Goal: Task Accomplishment & Management: Complete application form

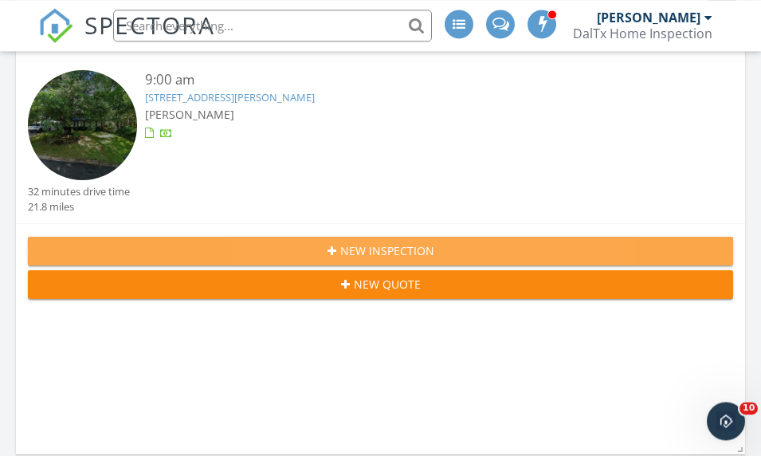
scroll to position [389, 0]
click at [236, 242] on div "New Inspection" at bounding box center [380, 250] width 679 height 17
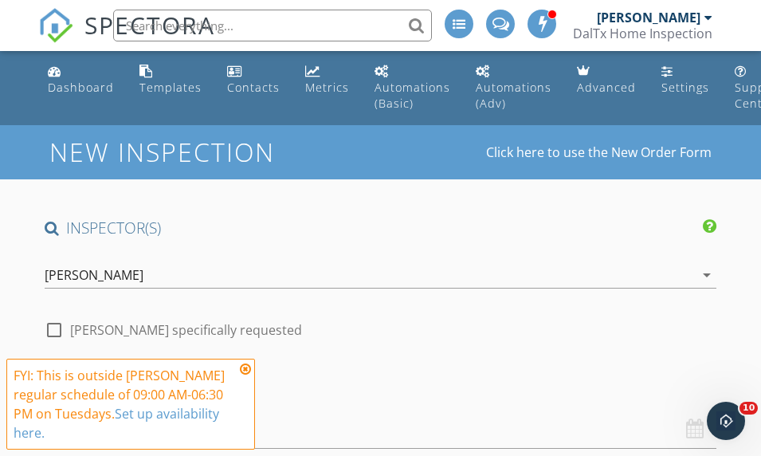
click at [244, 368] on icon at bounding box center [245, 368] width 11 height 13
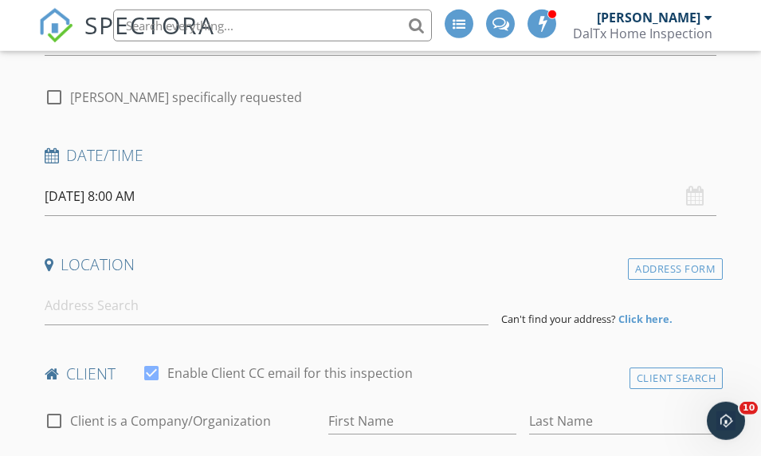
scroll to position [236, 0]
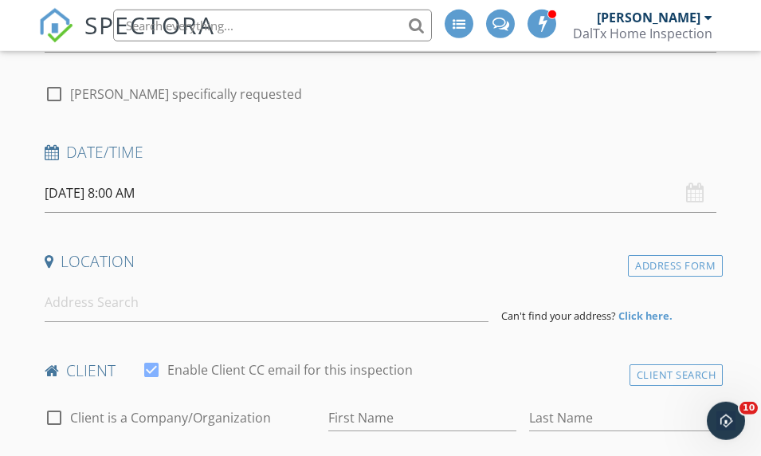
click at [108, 193] on input "09/30/2025 8:00 AM" at bounding box center [381, 193] width 672 height 39
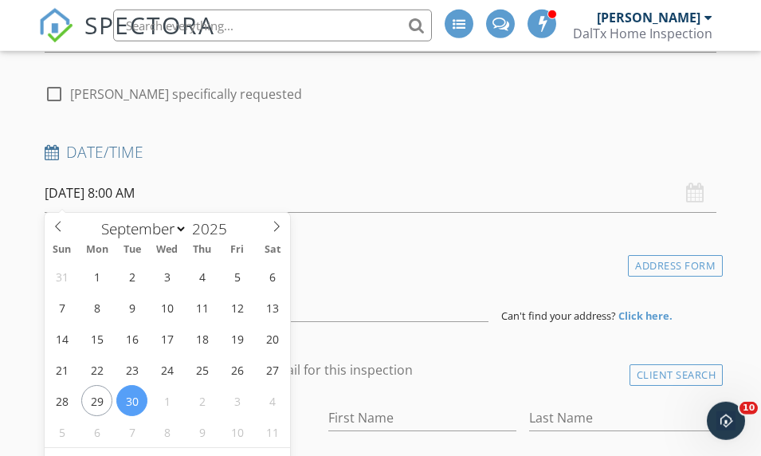
scroll to position [237, 0]
click at [264, 225] on span at bounding box center [276, 223] width 27 height 22
select select "9"
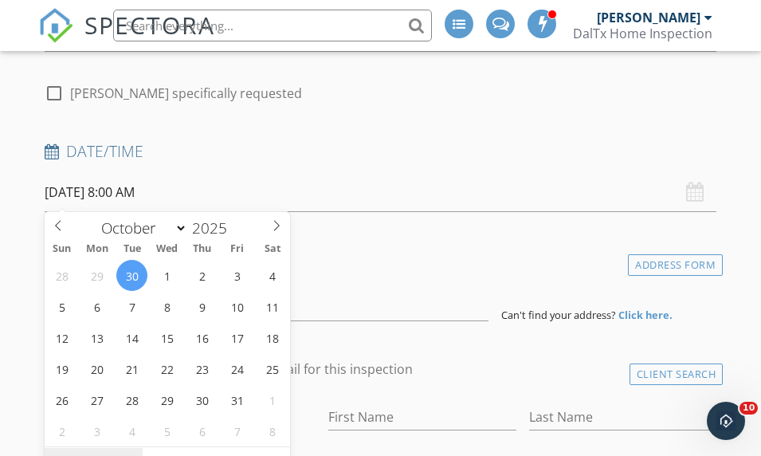
type input "10/01/2025 8:00 AM"
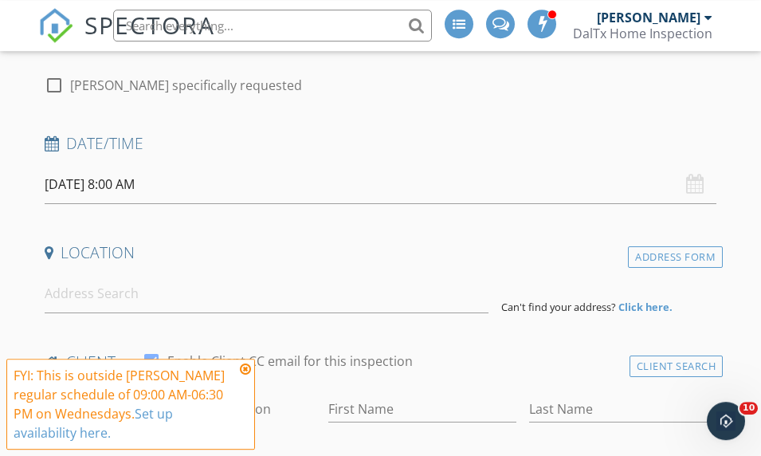
scroll to position [293, 0]
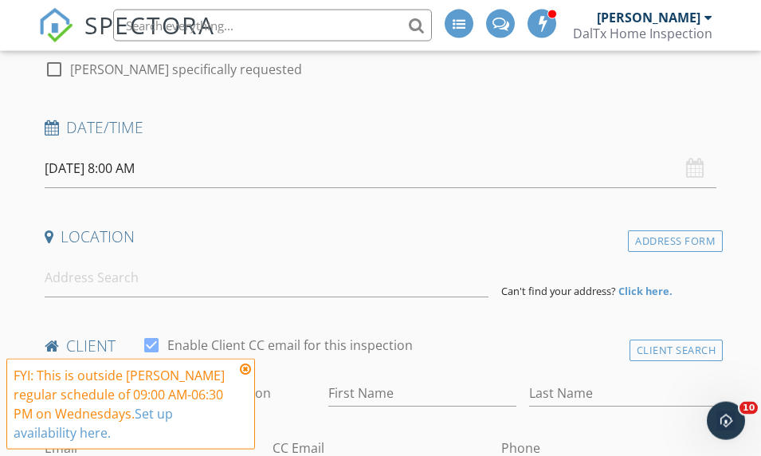
click at [80, 165] on input "10/01/2025 8:00 AM" at bounding box center [381, 168] width 672 height 39
click at [241, 375] on icon at bounding box center [245, 368] width 11 height 13
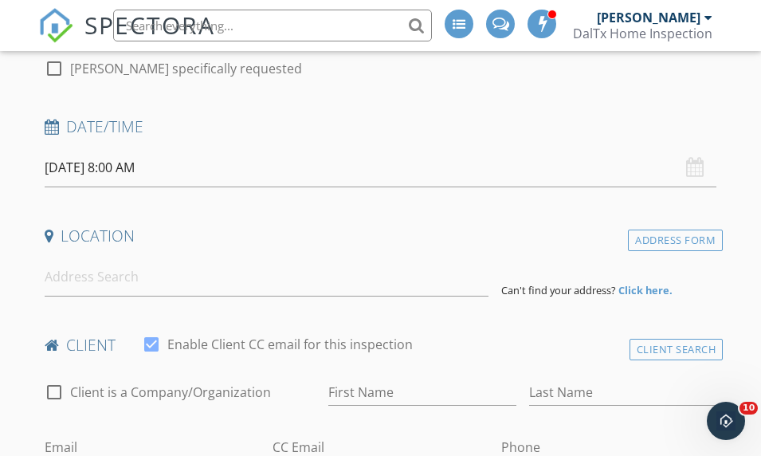
click at [94, 161] on input "10/01/2025 8:00 AM" at bounding box center [381, 167] width 672 height 39
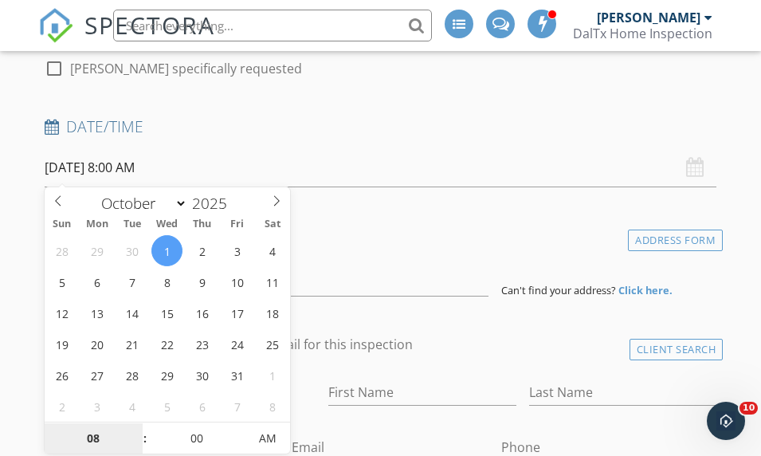
click at [90, 436] on input "08" at bounding box center [94, 439] width 98 height 32
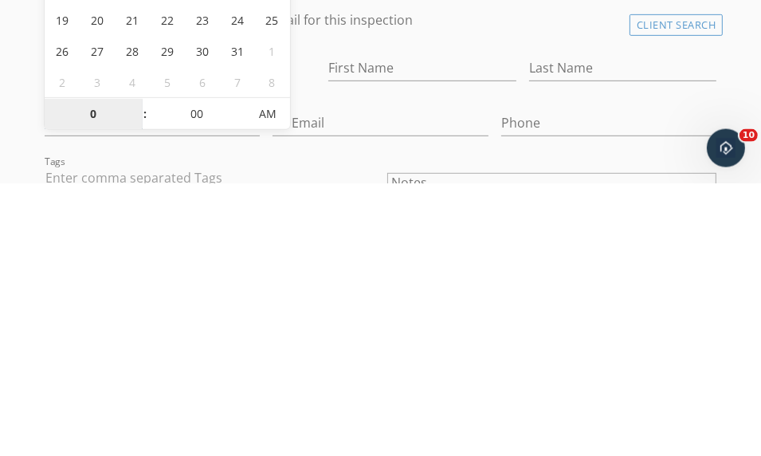
type input "01"
type input "10/01/2025 1:00 PM"
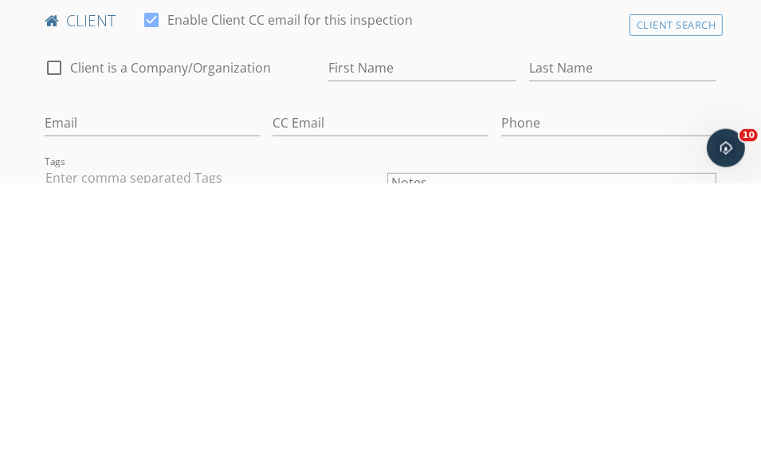
scroll to position [586, 0]
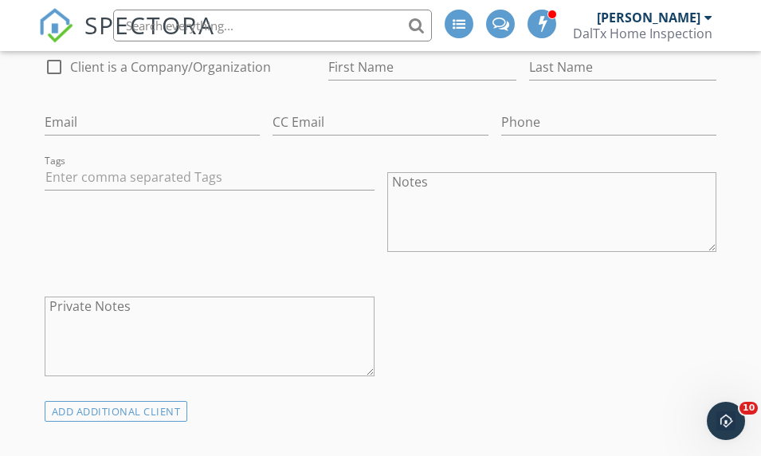
click at [374, 197] on div at bounding box center [210, 202] width 330 height 10
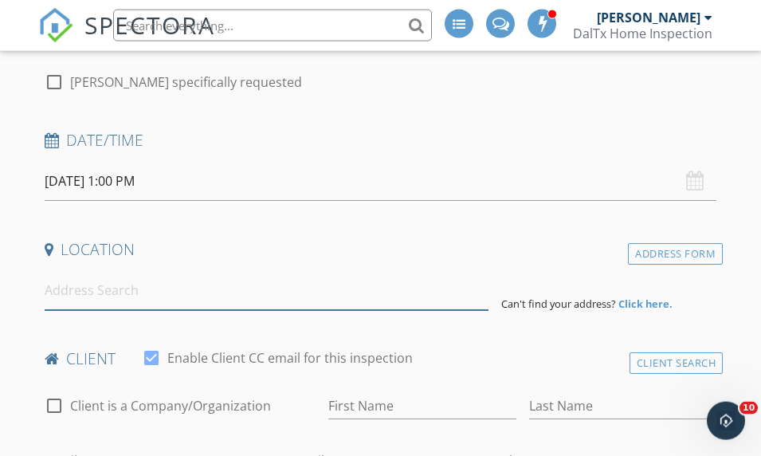
click at [65, 288] on input at bounding box center [267, 290] width 444 height 39
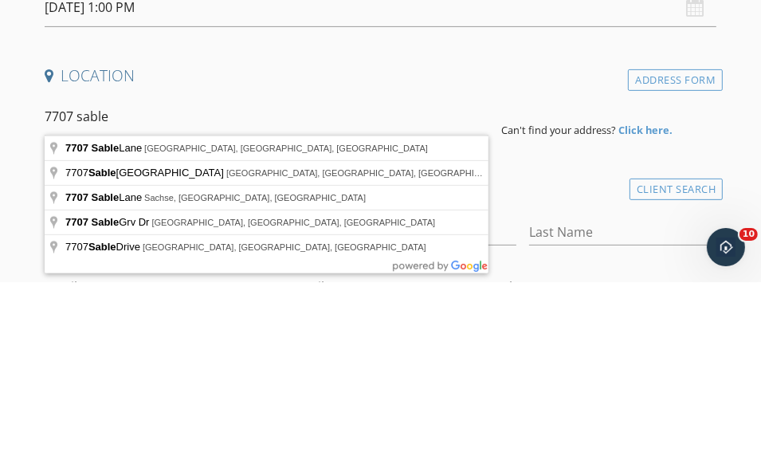
type input "7707 Sable Lane, North Richland Hills, TX, USA"
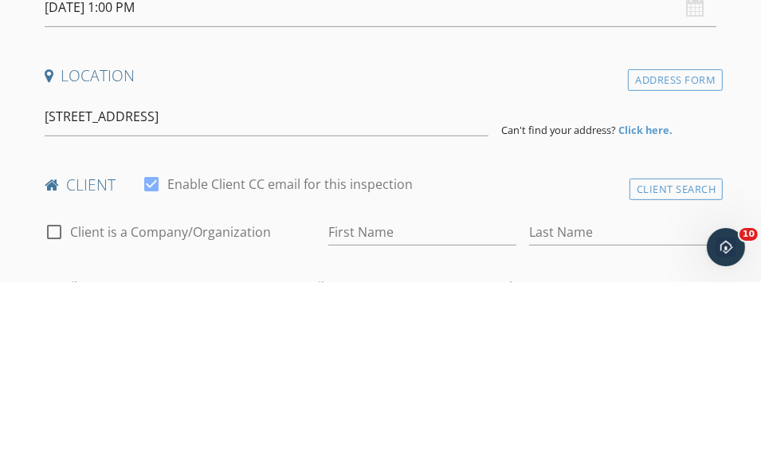
scroll to position [422, 0]
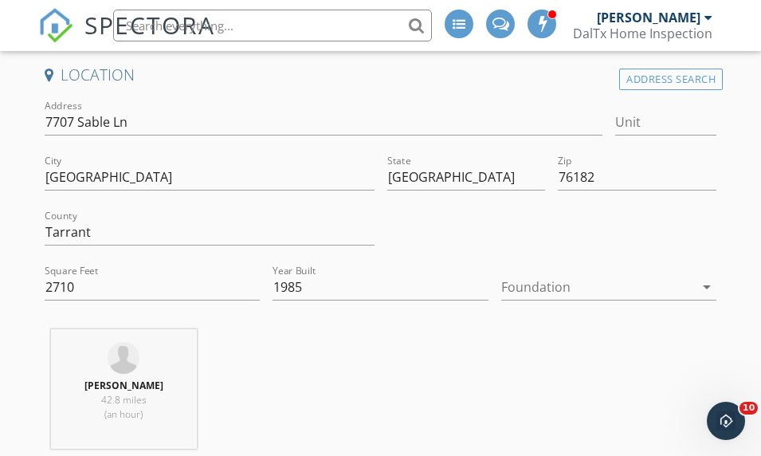
click at [580, 280] on div at bounding box center [597, 286] width 193 height 25
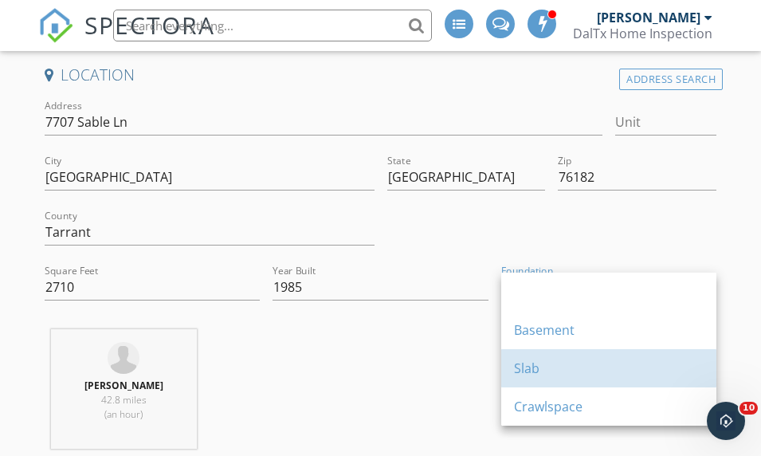
click at [548, 369] on div "Slab" at bounding box center [609, 367] width 190 height 19
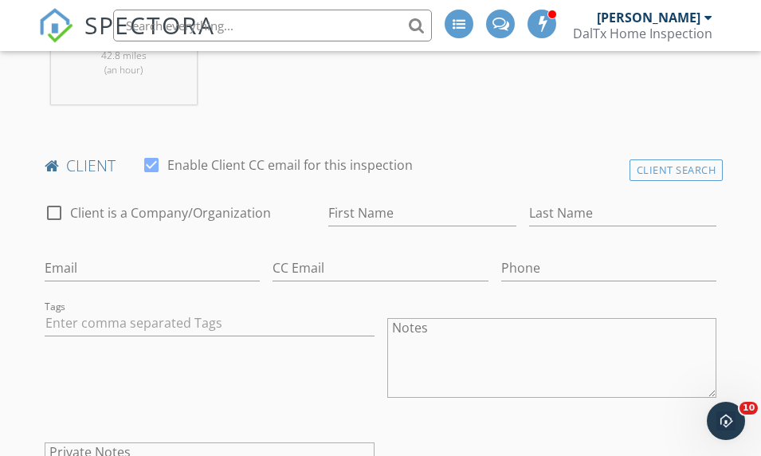
scroll to position [765, 0]
click at [339, 208] on input "First Name" at bounding box center [422, 214] width 188 height 26
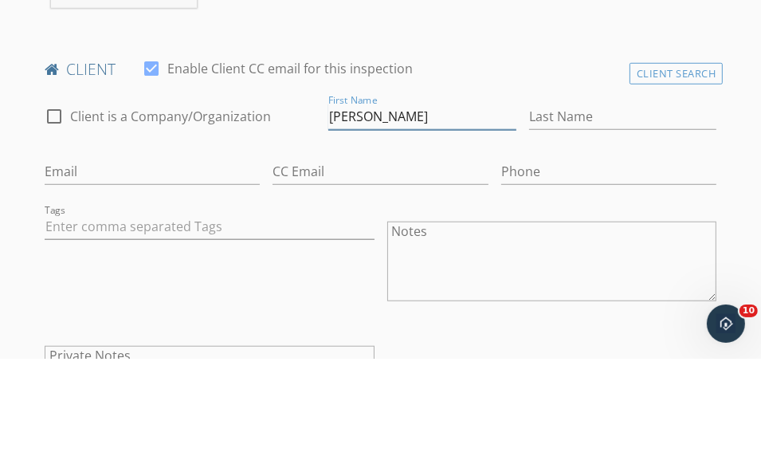
type input "[PERSON_NAME]"
click at [529, 201] on input "Last Name" at bounding box center [623, 214] width 188 height 26
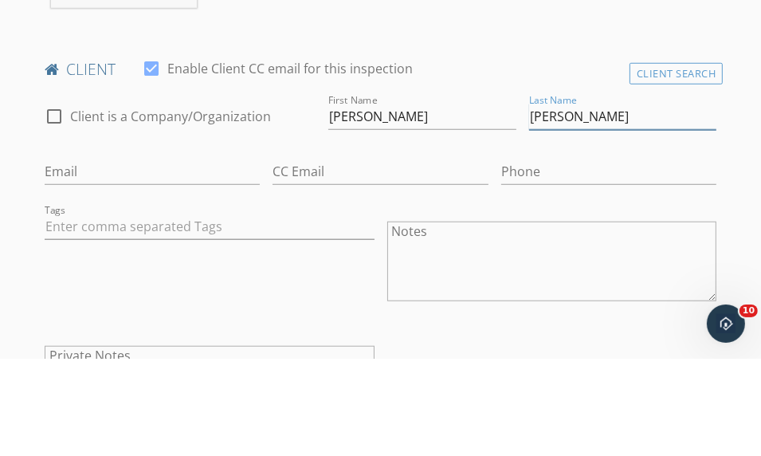
type input "[PERSON_NAME]"
click at [260, 256] on input "Email" at bounding box center [153, 269] width 216 height 26
click at [501, 256] on input "Phone" at bounding box center [609, 269] width 216 height 26
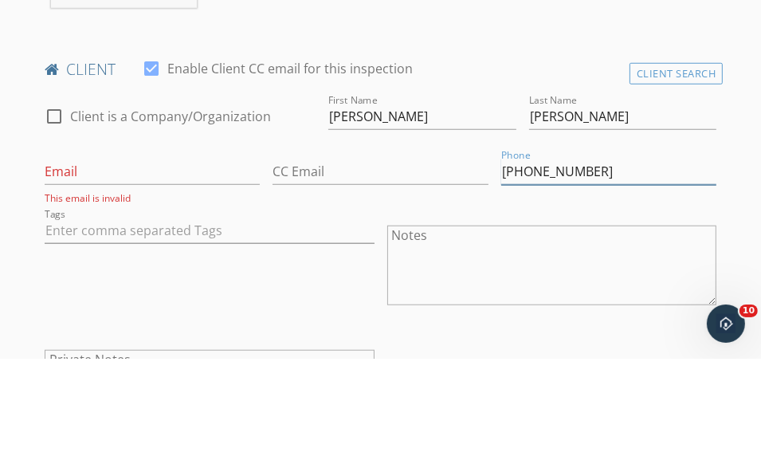
type input "[PHONE_NUMBER]"
click at [260, 256] on input "Email" at bounding box center [153, 269] width 216 height 26
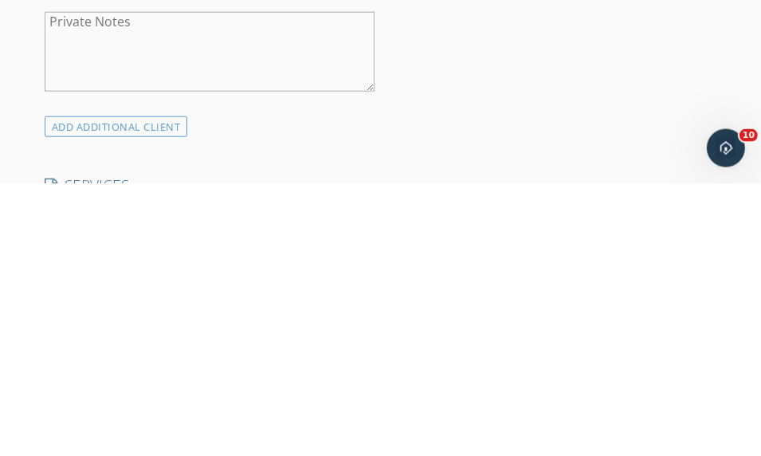
scroll to position [930, 0]
type input "Joseph.behjat@gmail.com"
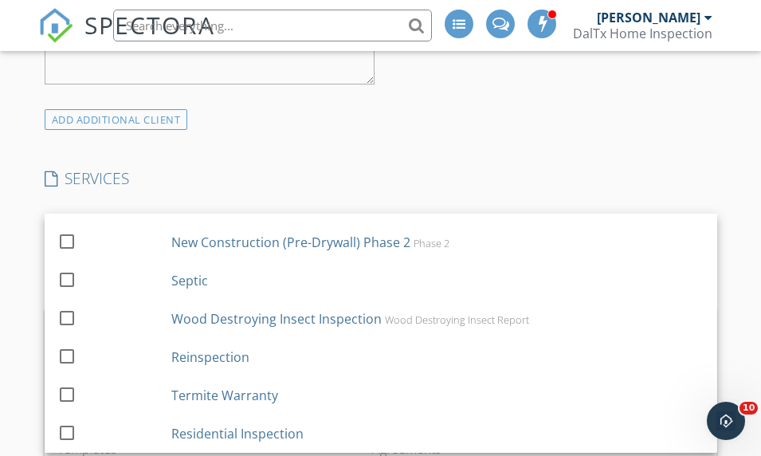
scroll to position [105, 0]
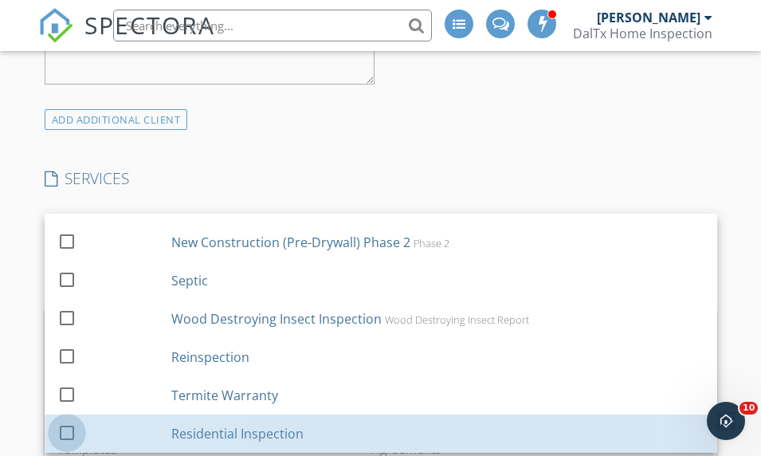
click at [73, 418] on div at bounding box center [66, 431] width 27 height 27
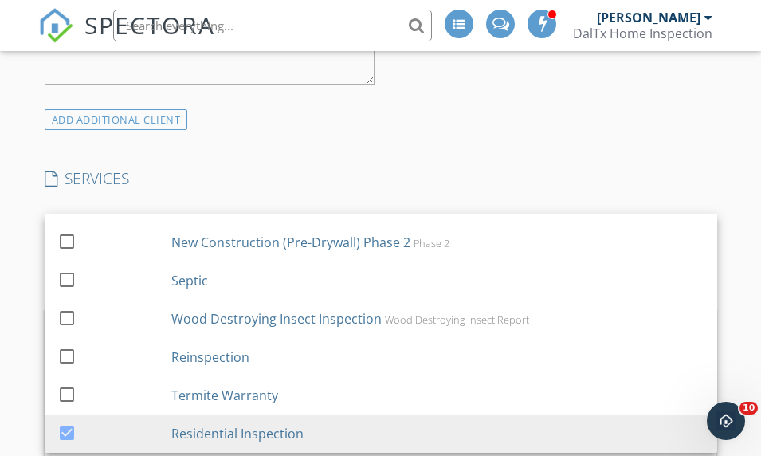
click at [67, 380] on div at bounding box center [66, 393] width 27 height 27
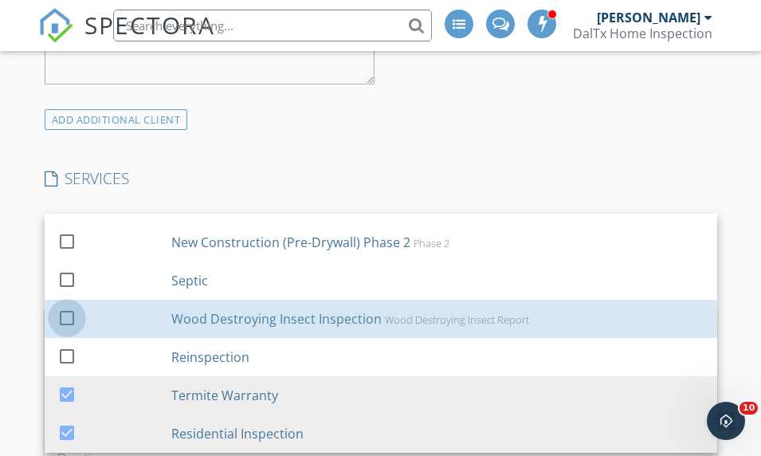
click at [69, 303] on div at bounding box center [66, 316] width 27 height 27
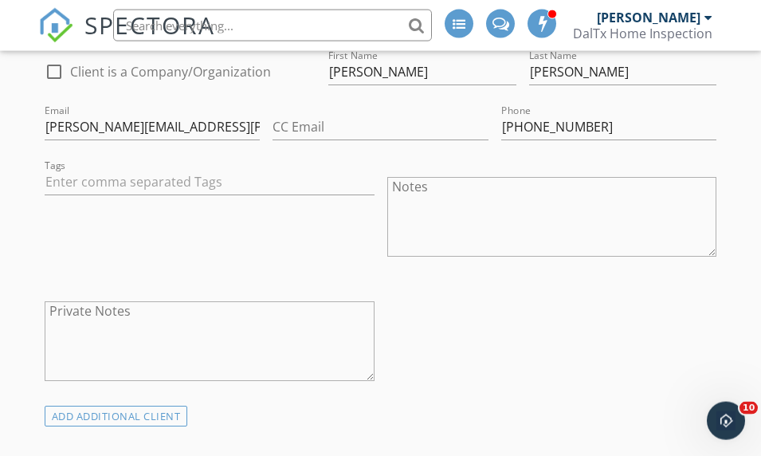
scroll to position [909, 0]
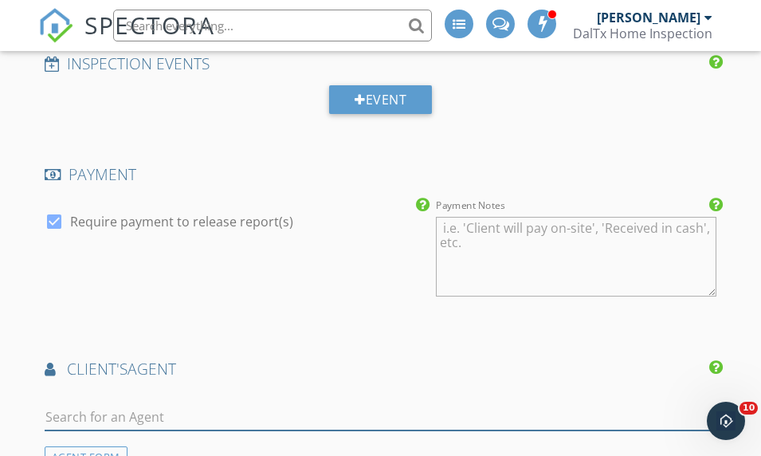
click at [88, 404] on input "text" at bounding box center [381, 417] width 672 height 26
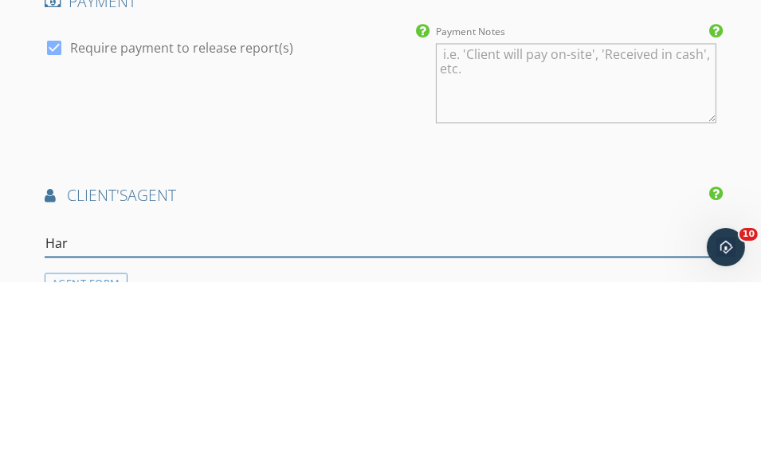
type input "Harr"
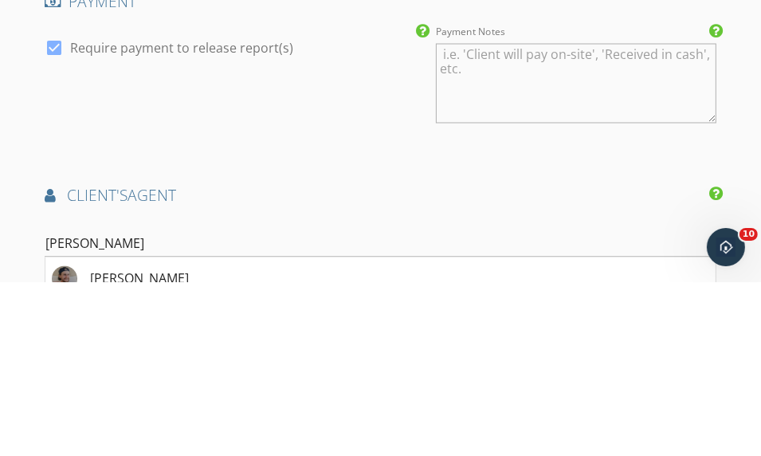
click at [122, 443] on div "[PERSON_NAME]" at bounding box center [139, 452] width 99 height 19
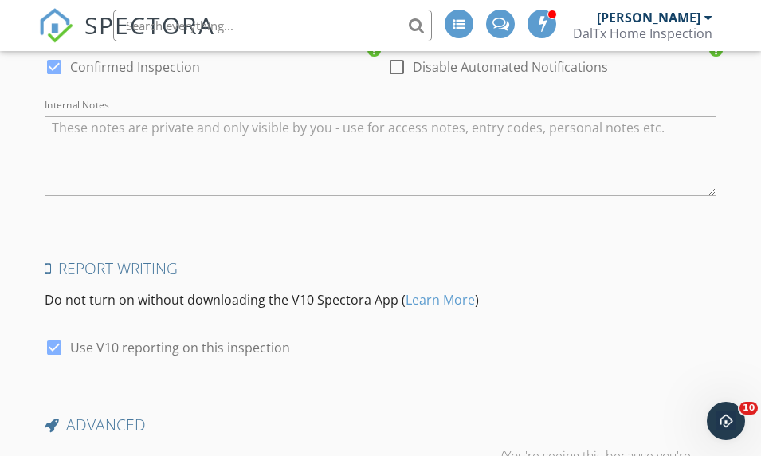
scroll to position [3009, 0]
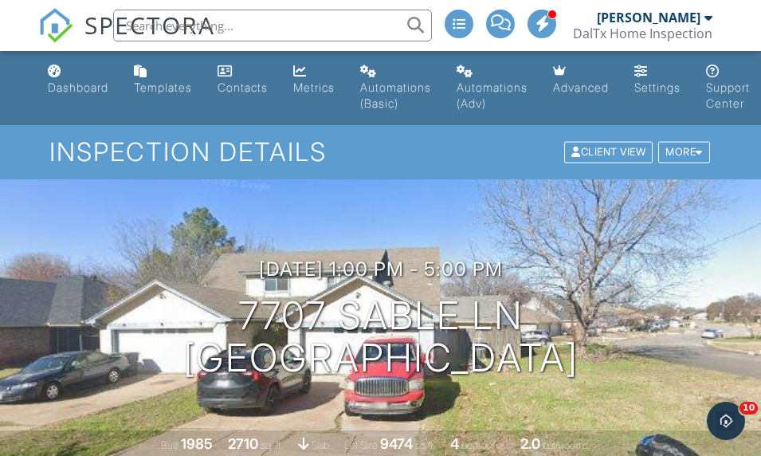
click at [48, 80] on link "Dashboard" at bounding box center [77, 79] width 73 height 45
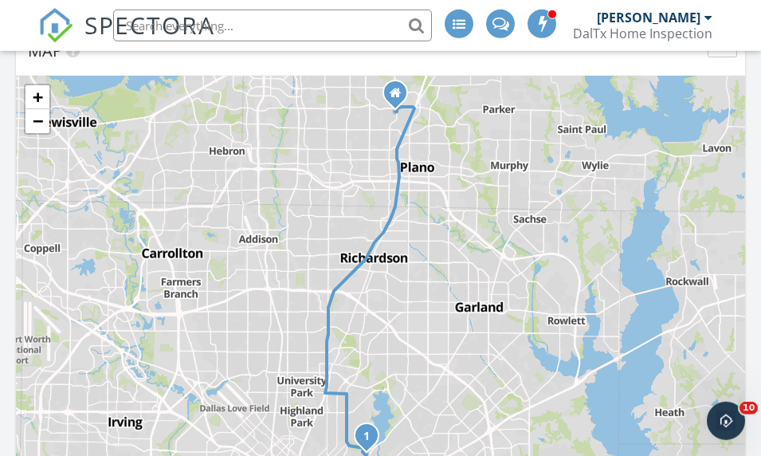
scroll to position [844, 0]
